Goal: Transaction & Acquisition: Download file/media

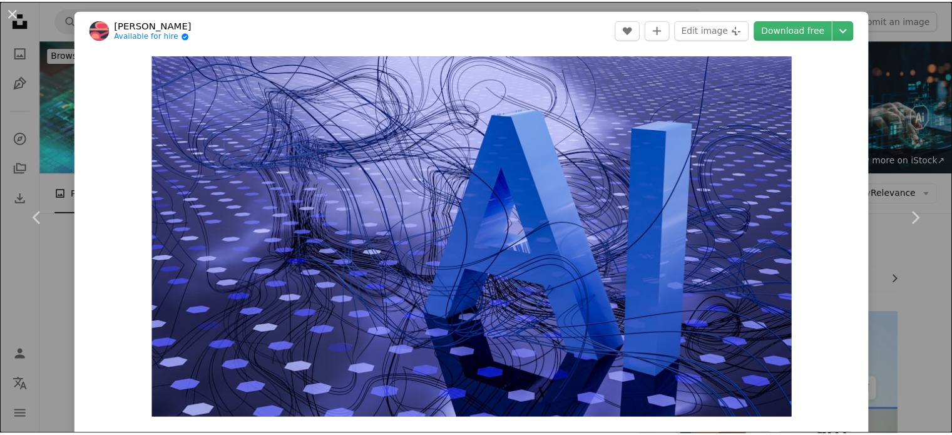
scroll to position [125, 0]
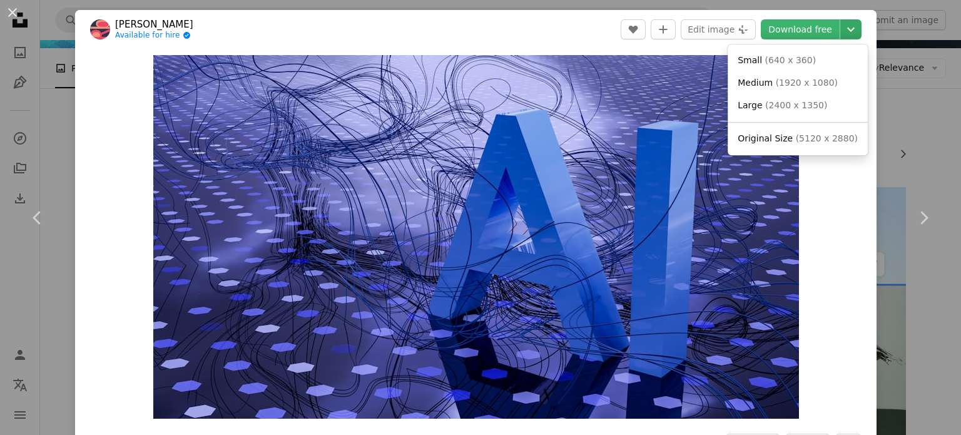
click at [841, 34] on icon "Chevron down" at bounding box center [851, 29] width 20 height 15
click at [808, 81] on span "( 1920 x 1080 )" at bounding box center [807, 83] width 62 height 10
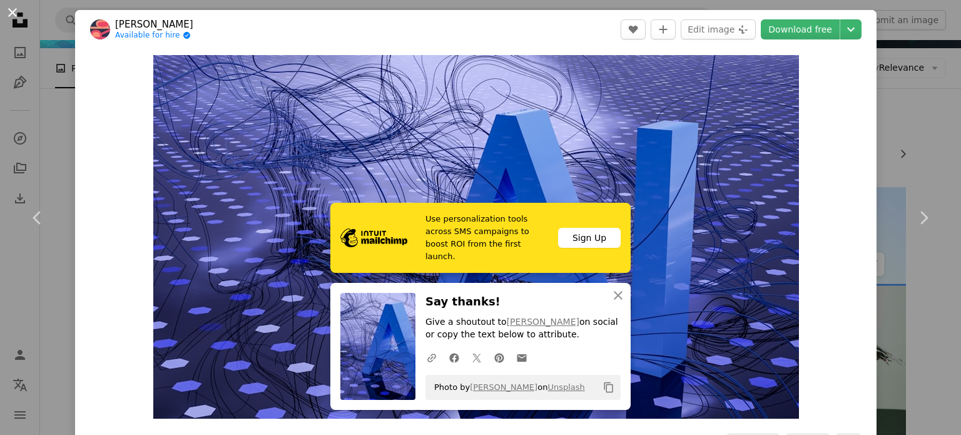
click at [9, 13] on button "An X shape" at bounding box center [12, 12] width 15 height 15
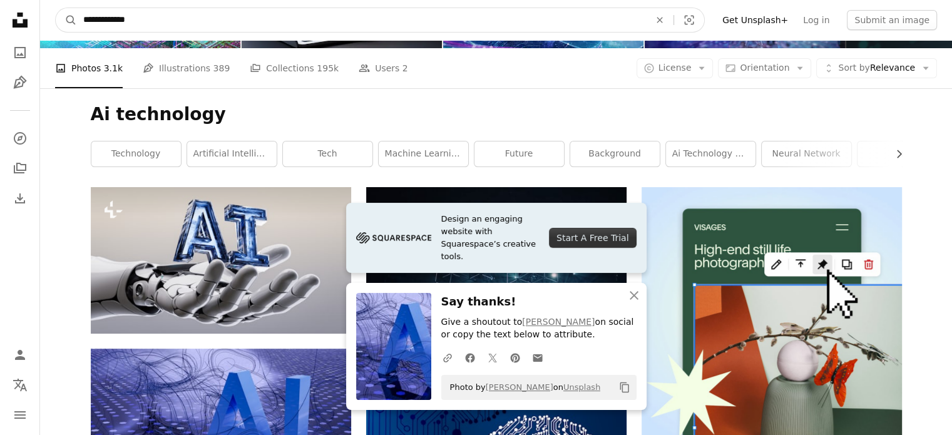
drag, startPoint x: 145, startPoint y: 17, endPoint x: 8, endPoint y: 37, distance: 139.1
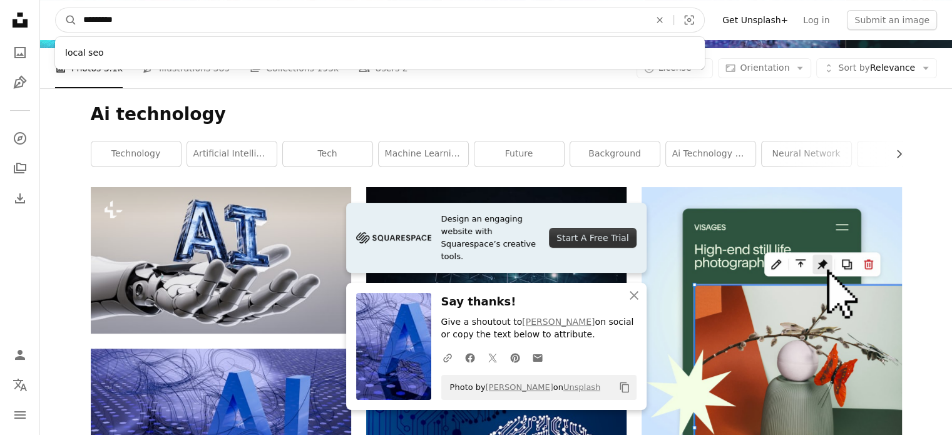
type input "*********"
click at [56, 8] on button "A magnifying glass" at bounding box center [66, 20] width 21 height 24
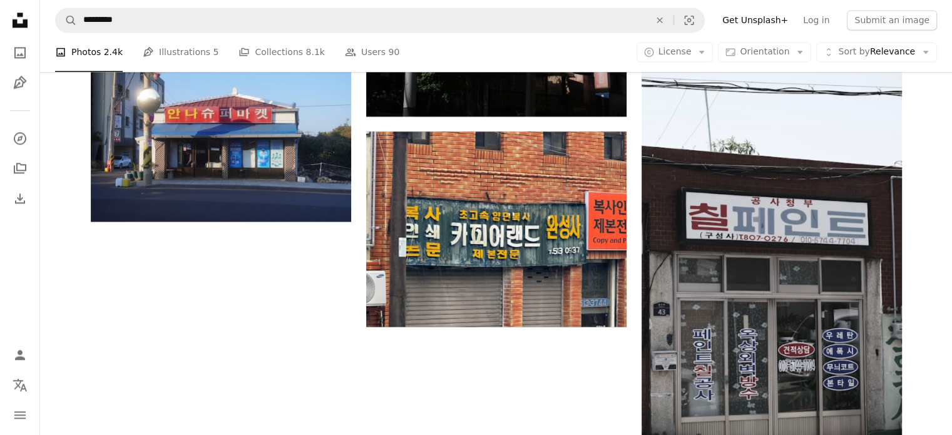
scroll to position [1839, 0]
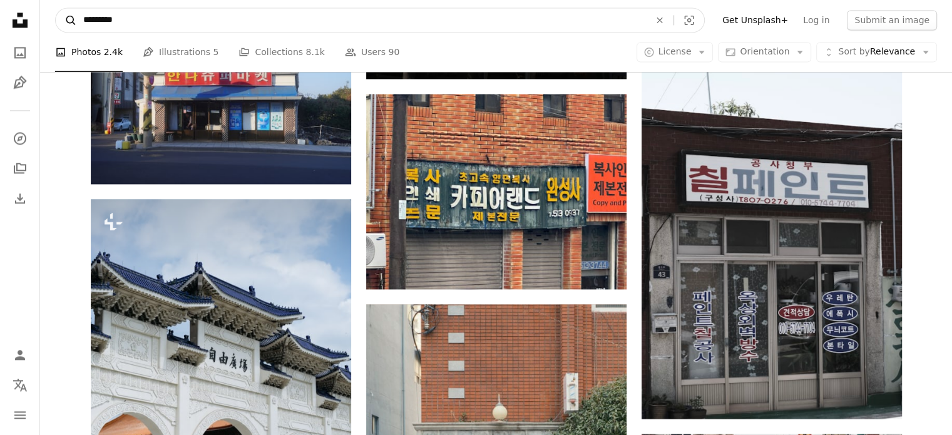
drag, startPoint x: 127, startPoint y: 17, endPoint x: 68, endPoint y: 19, distance: 58.9
click at [68, 19] on form "A magnifying glass ********* An X shape Visual search" at bounding box center [379, 20] width 649 height 25
type input "***"
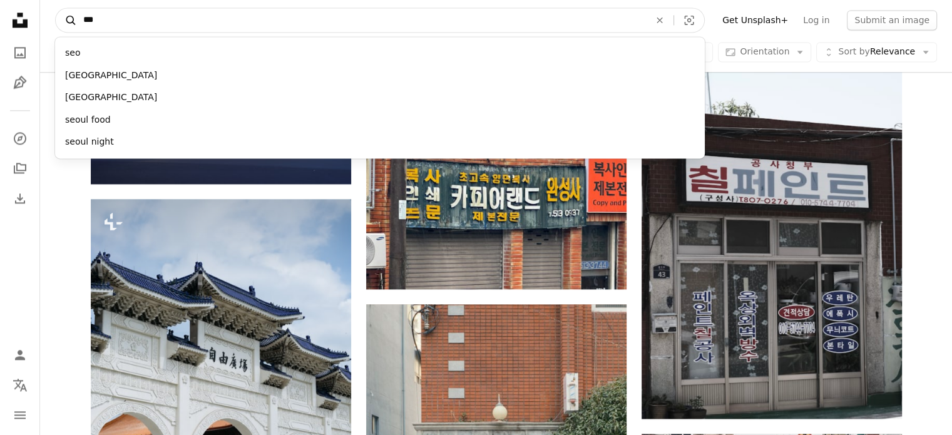
click button "A magnifying glass" at bounding box center [66, 20] width 21 height 24
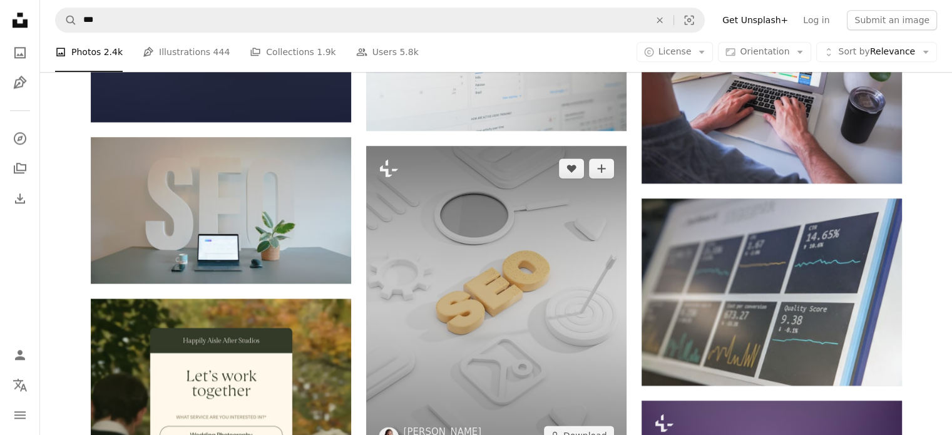
scroll to position [1564, 0]
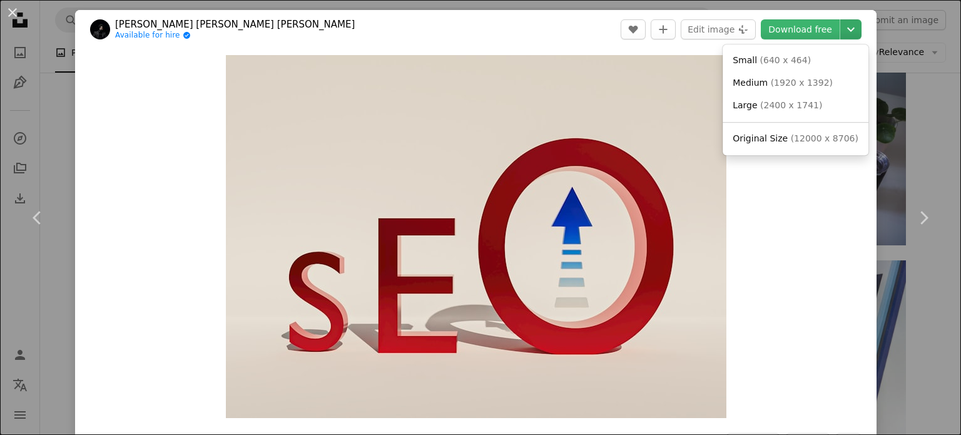
click at [843, 31] on icon "Chevron down" at bounding box center [851, 29] width 20 height 15
click at [801, 84] on span "( 1920 x 1392 )" at bounding box center [802, 83] width 62 height 10
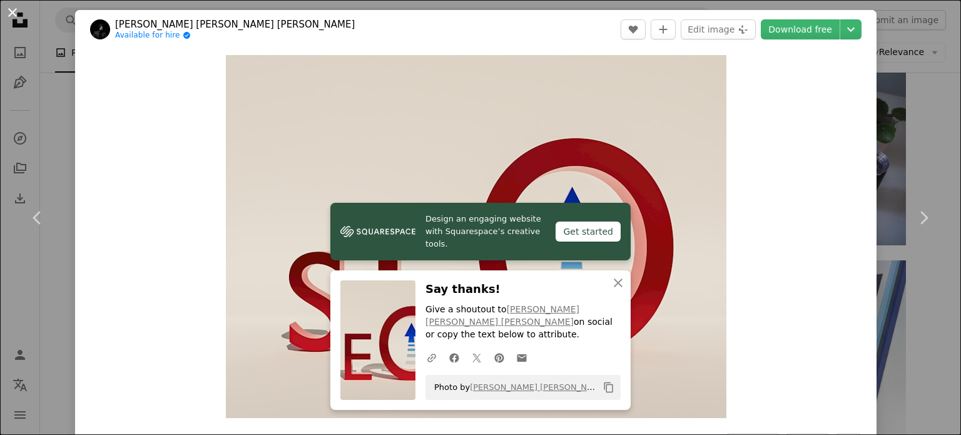
click at [15, 15] on button "An X shape" at bounding box center [12, 12] width 15 height 15
